Goal: Transaction & Acquisition: Purchase product/service

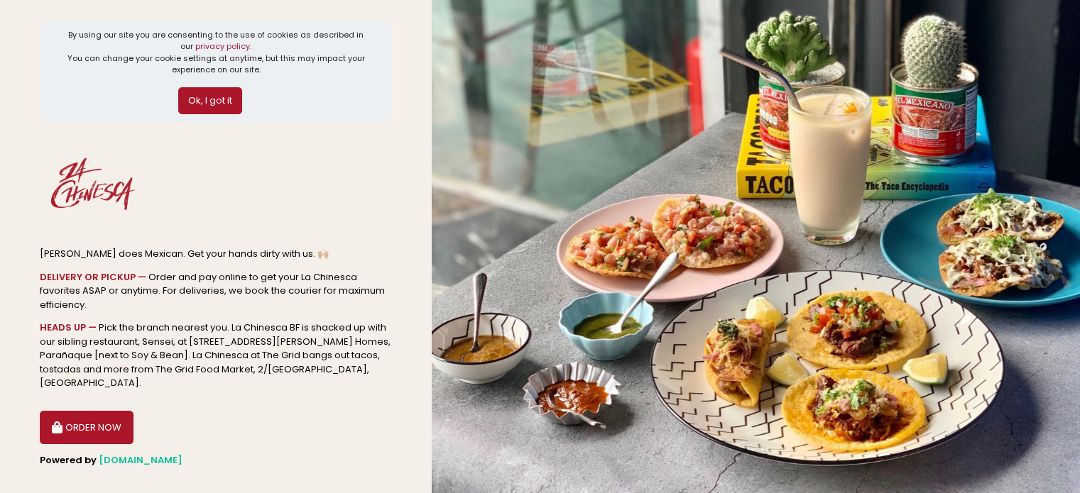
click at [88, 411] on button "ORDER NOW" at bounding box center [87, 428] width 94 height 34
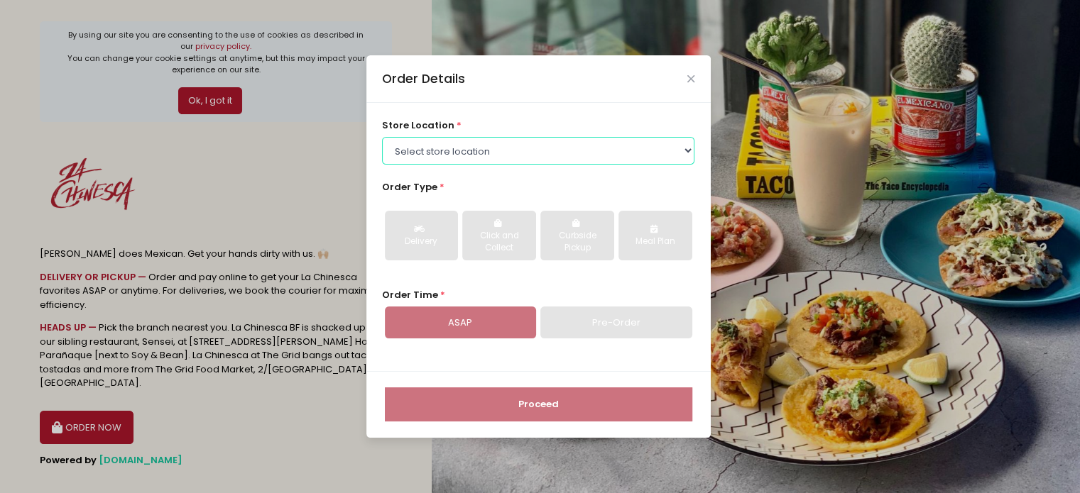
click at [536, 144] on select "Select store location [GEOGRAPHIC_DATA] BF La Chinesca at The [GEOGRAPHIC_DATA]…" at bounding box center [538, 150] width 312 height 27
select select "61722119faf0b13efa56de9e"
click at [382, 137] on select "Select store location [GEOGRAPHIC_DATA] BF La Chinesca at The [GEOGRAPHIC_DATA]…" at bounding box center [538, 150] width 312 height 27
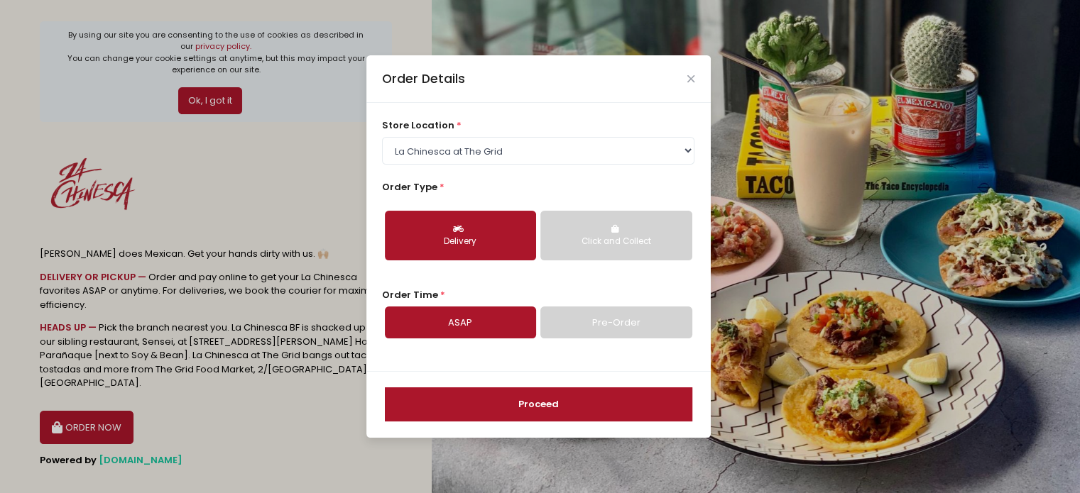
click at [475, 318] on link "ASAP" at bounding box center [460, 323] width 151 height 33
click at [541, 398] on button "Proceed" at bounding box center [538, 405] width 307 height 34
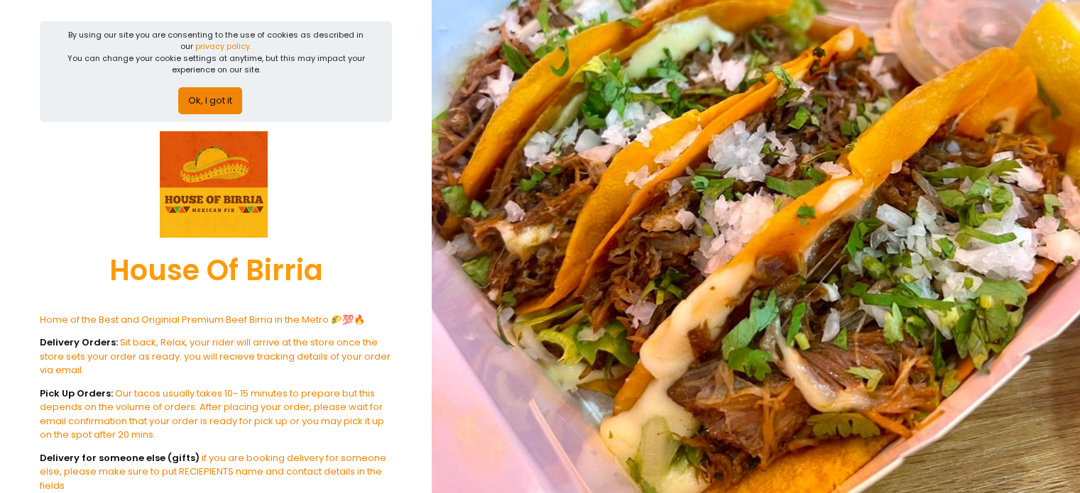
click at [229, 198] on img at bounding box center [214, 184] width 108 height 107
click at [216, 110] on button "Ok, I got it" at bounding box center [210, 100] width 64 height 27
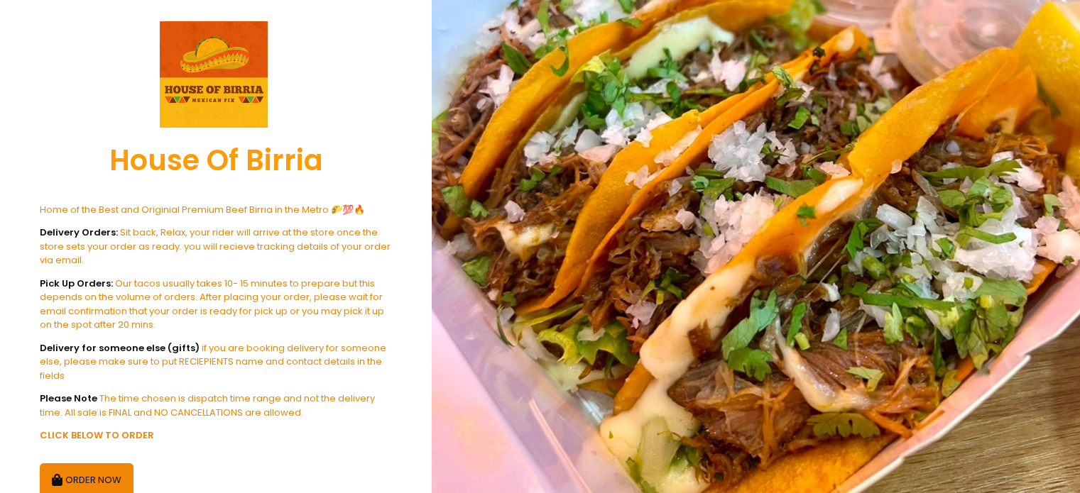
click at [99, 478] on button "ORDER NOW" at bounding box center [87, 481] width 94 height 34
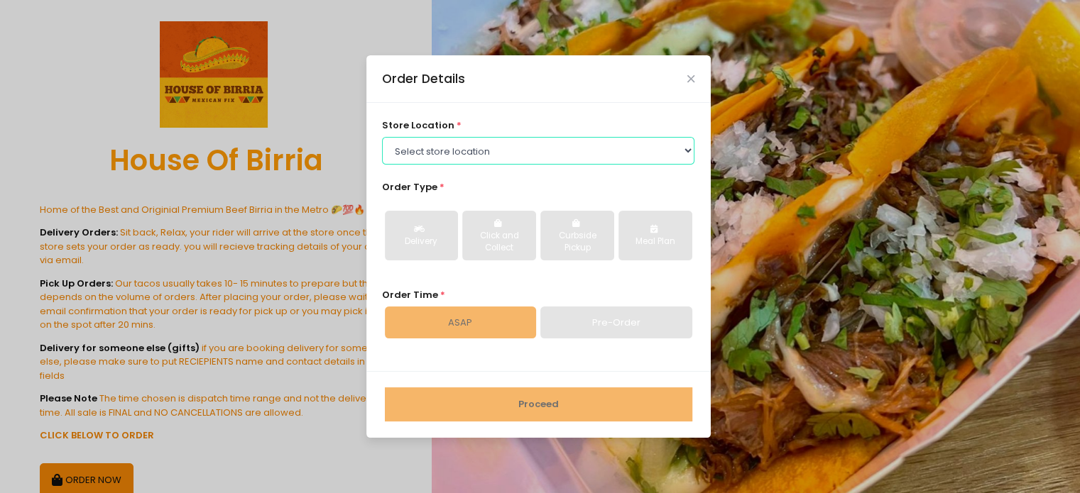
click at [577, 148] on select "Select store location House Of Birria-QC House Of Birria-BF Paranaque" at bounding box center [538, 150] width 312 height 27
select select "65010688d5629932d85d7f9b"
click at [382, 137] on select "Select store location House Of Birria-QC House Of Birria-BF Paranaque" at bounding box center [538, 150] width 312 height 27
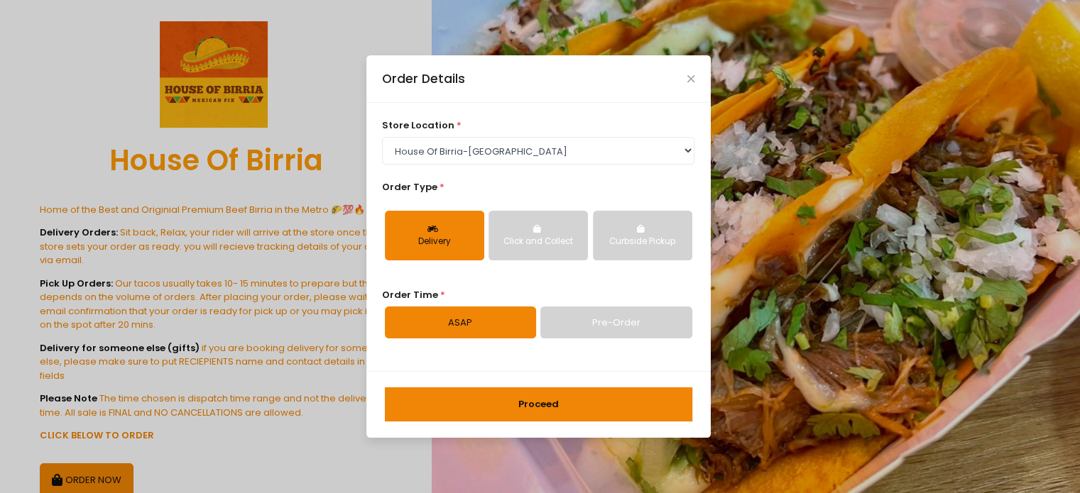
click at [457, 241] on div "Delivery" at bounding box center [435, 242] width 80 height 13
click at [582, 408] on button "Proceed" at bounding box center [538, 405] width 307 height 34
